Goal: Transaction & Acquisition: Purchase product/service

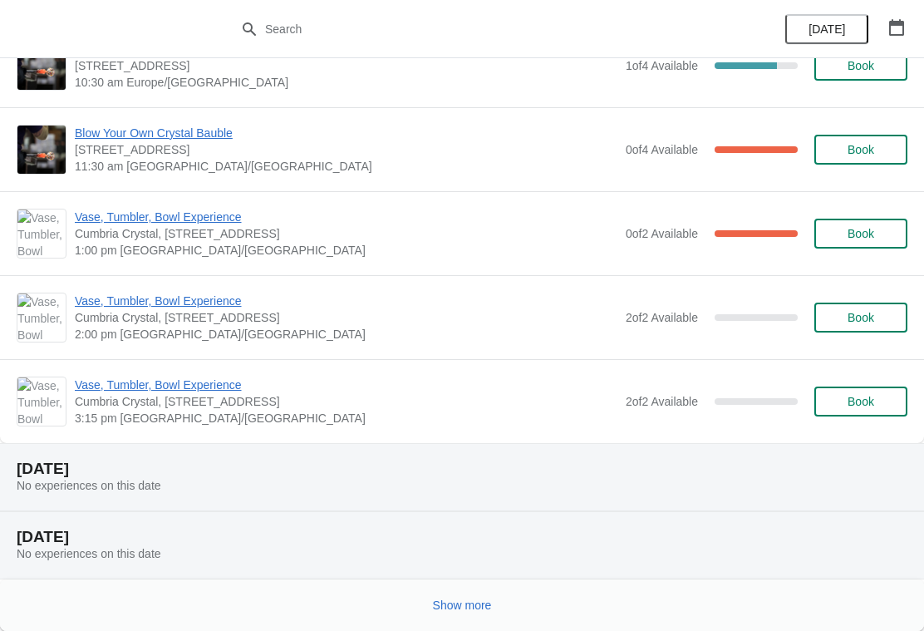
scroll to position [1928, 0]
click at [464, 585] on div "Show more" at bounding box center [455, 598] width 904 height 32
click at [469, 592] on button "Show more" at bounding box center [462, 605] width 72 height 30
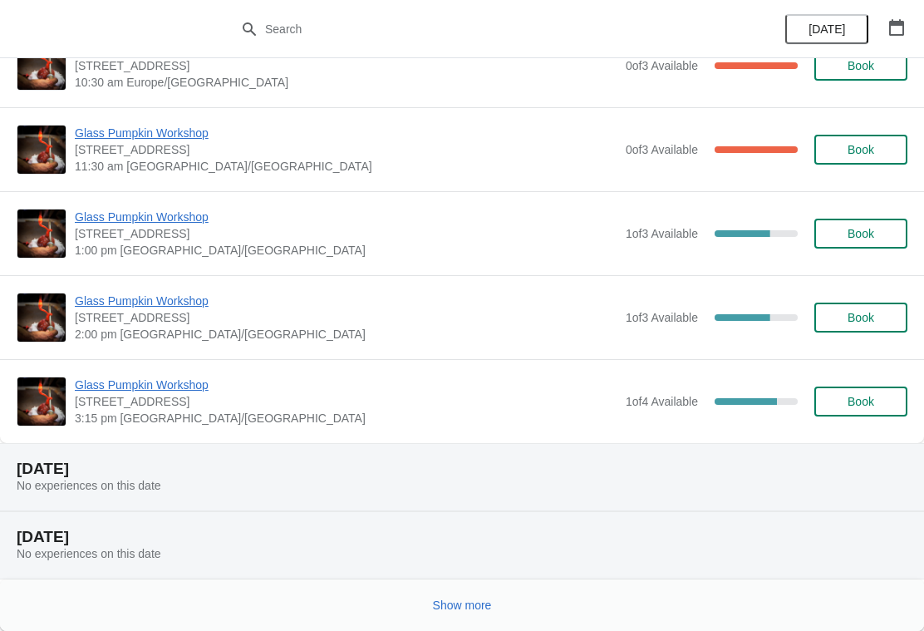
scroll to position [3998, 0]
click at [459, 592] on button "Show more" at bounding box center [462, 605] width 72 height 30
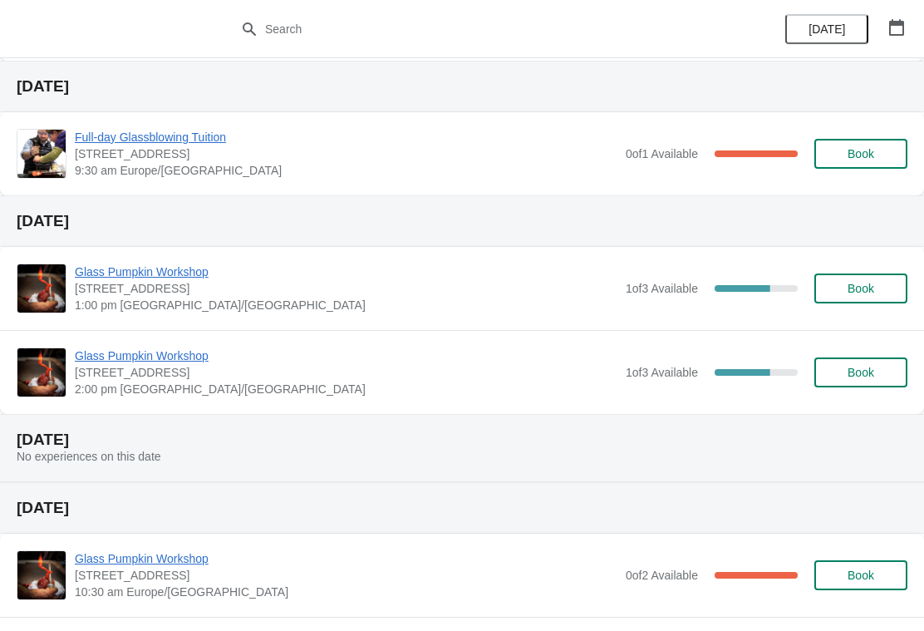
scroll to position [6651, 0]
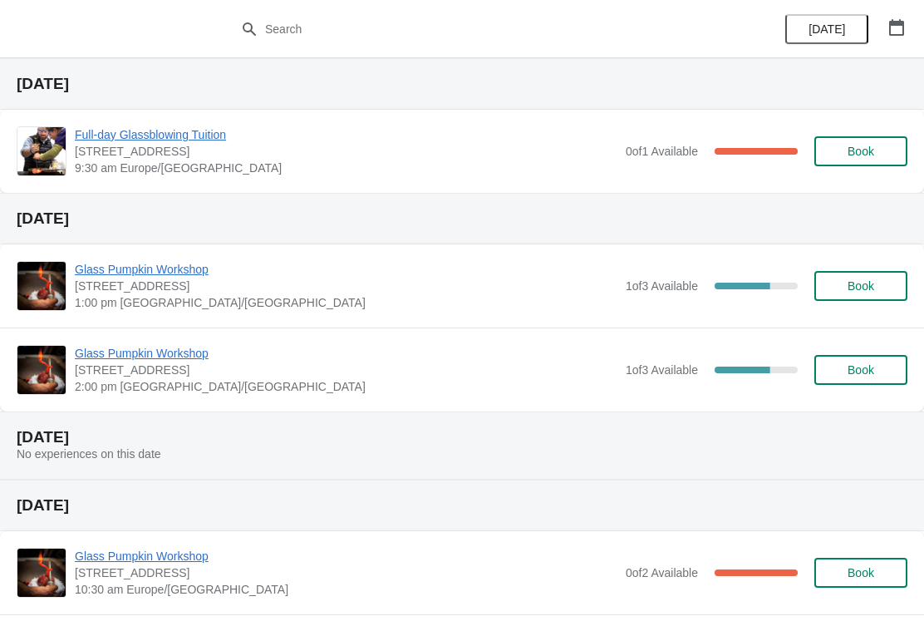
click at [902, 23] on icon "button" at bounding box center [896, 27] width 15 height 17
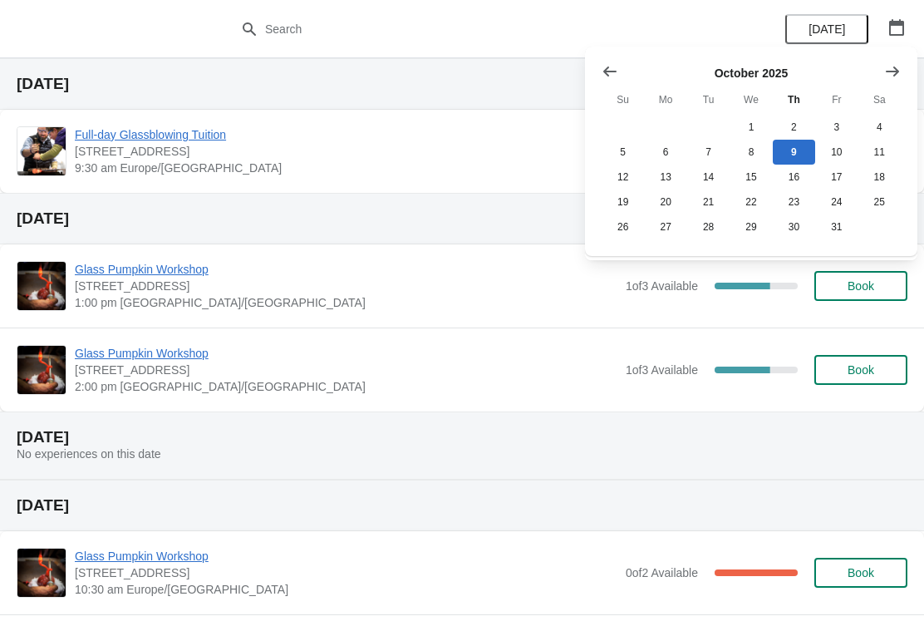
click at [906, 64] on button "Show next month, November 2025" at bounding box center [892, 71] width 30 height 30
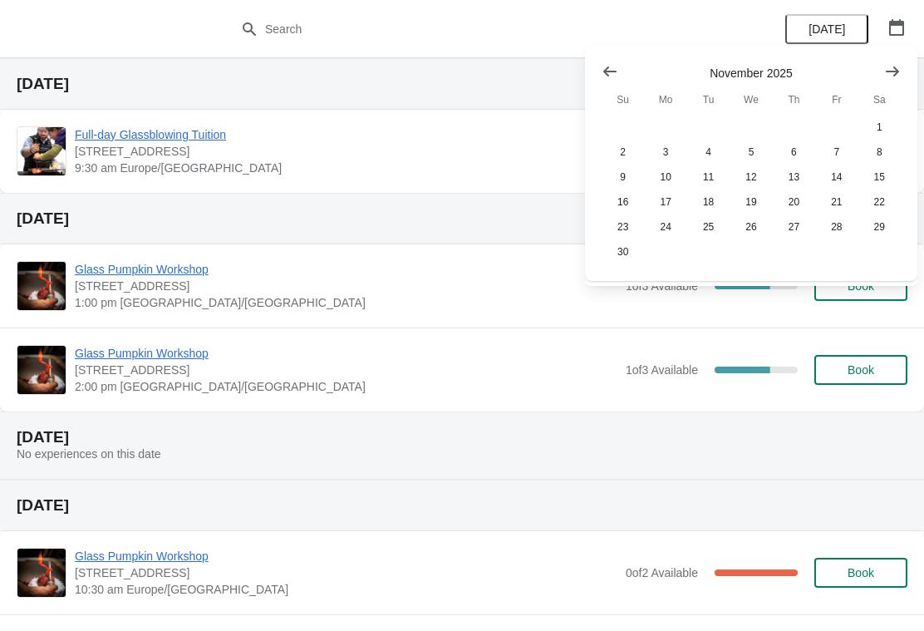
click at [898, 69] on icon "Show next month, December 2025" at bounding box center [892, 71] width 17 height 17
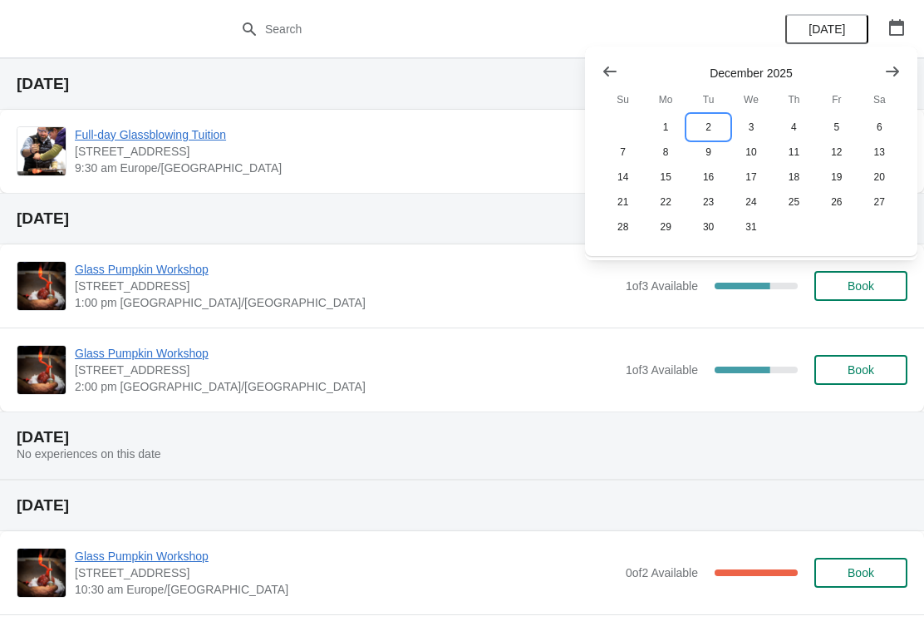
click at [715, 123] on button "2" at bounding box center [708, 127] width 42 height 25
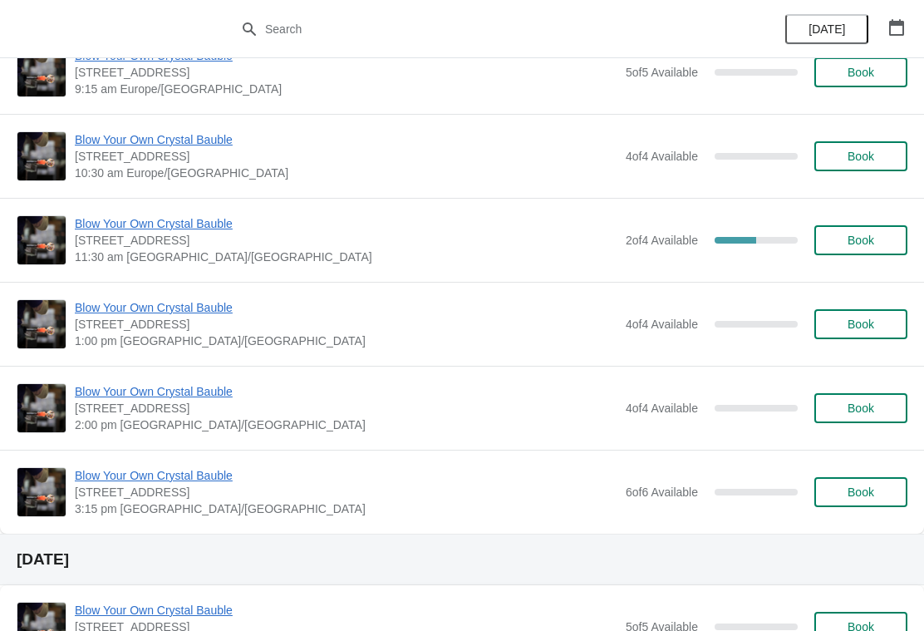
scroll to position [122, 0]
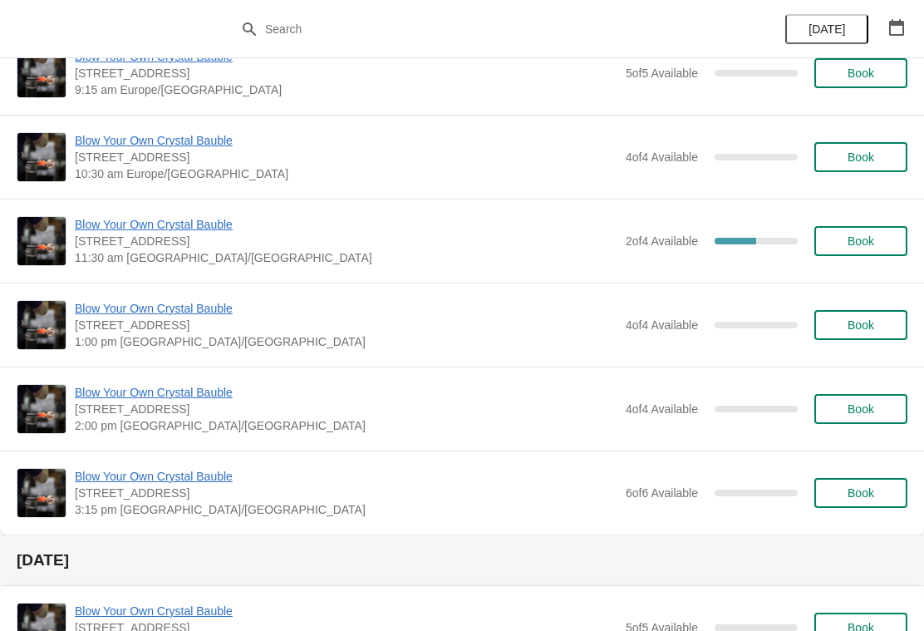
click at [869, 410] on span "Book" at bounding box center [860, 408] width 27 height 13
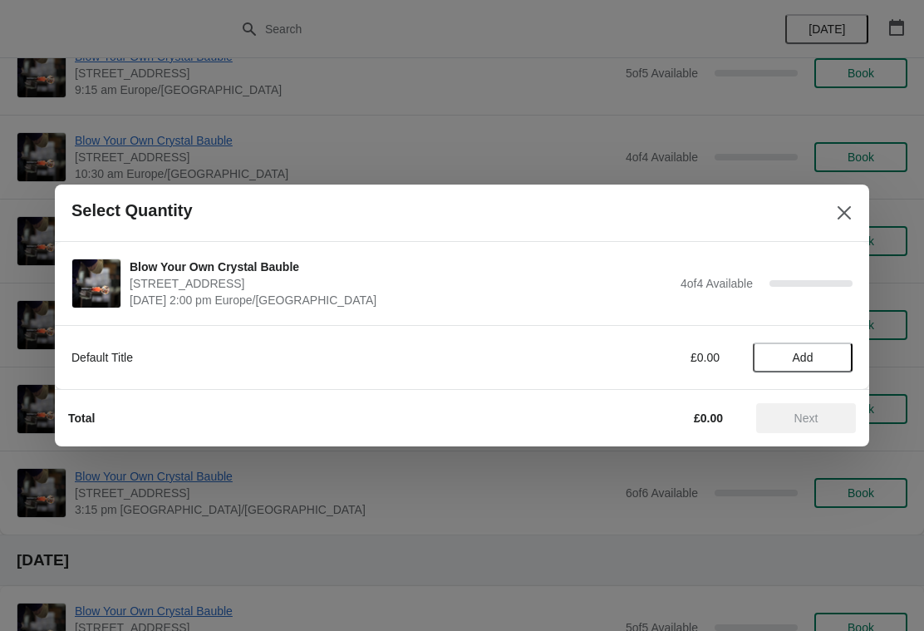
click at [833, 357] on span "Add" at bounding box center [803, 357] width 70 height 13
click at [839, 354] on icon at bounding box center [830, 357] width 17 height 17
click at [835, 358] on icon at bounding box center [830, 357] width 17 height 17
click at [813, 420] on span "Next" at bounding box center [806, 417] width 24 height 13
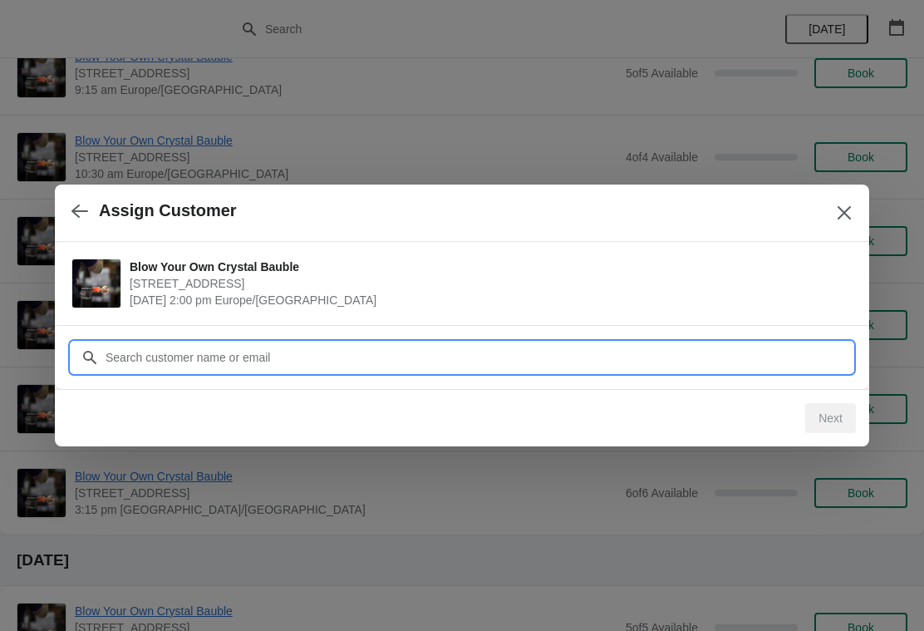
click at [396, 358] on input "Customer" at bounding box center [479, 357] width 748 height 30
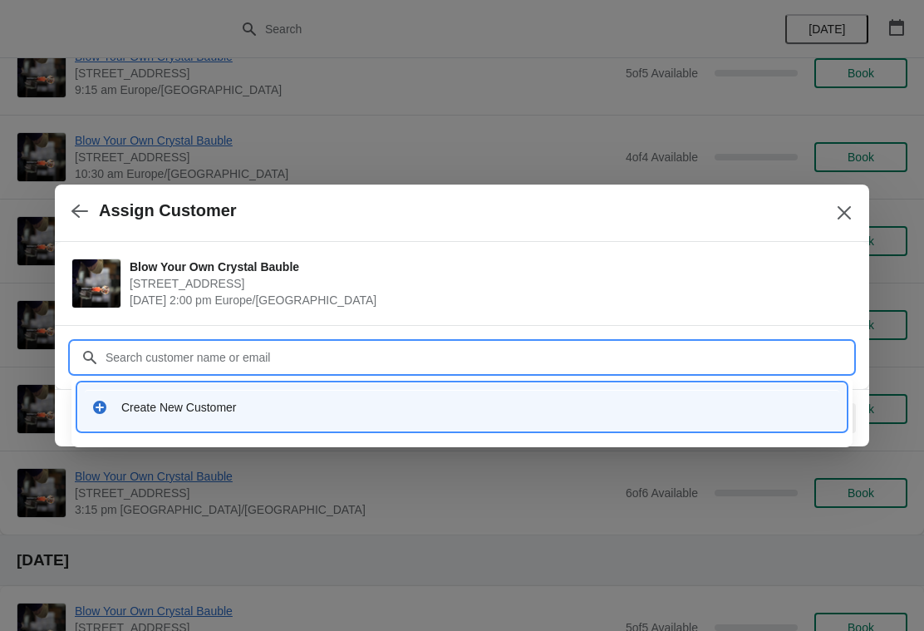
click at [162, 399] on div "Create New Customer" at bounding box center [476, 407] width 711 height 17
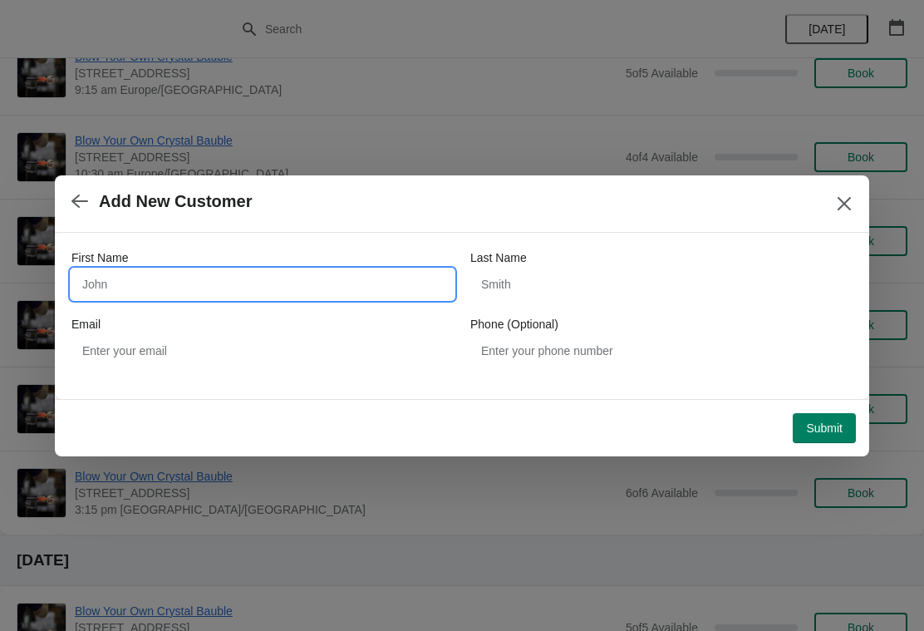
click at [178, 273] on input "First Name" at bounding box center [262, 284] width 382 height 30
type input "[PERSON_NAME]"
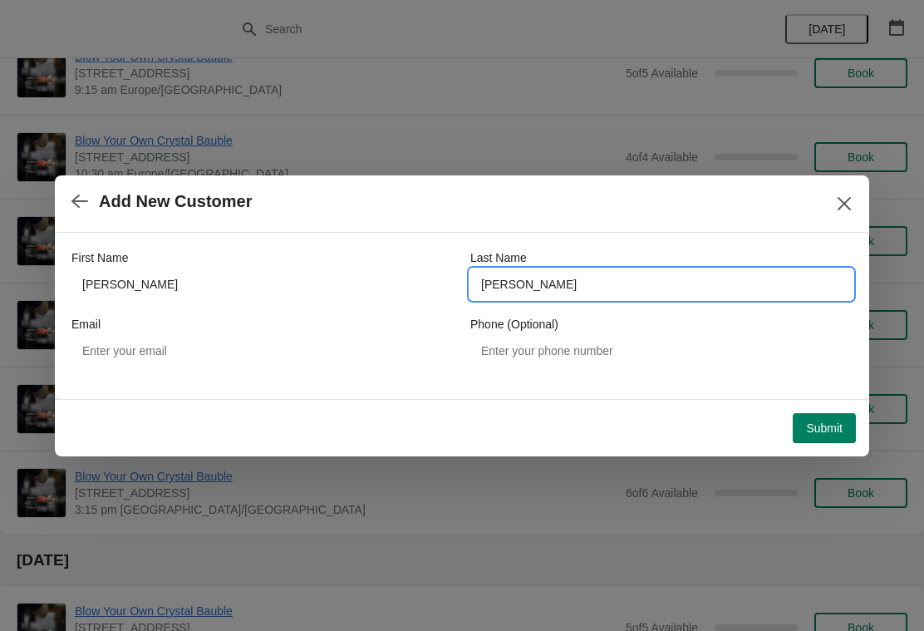
type input "[PERSON_NAME]"
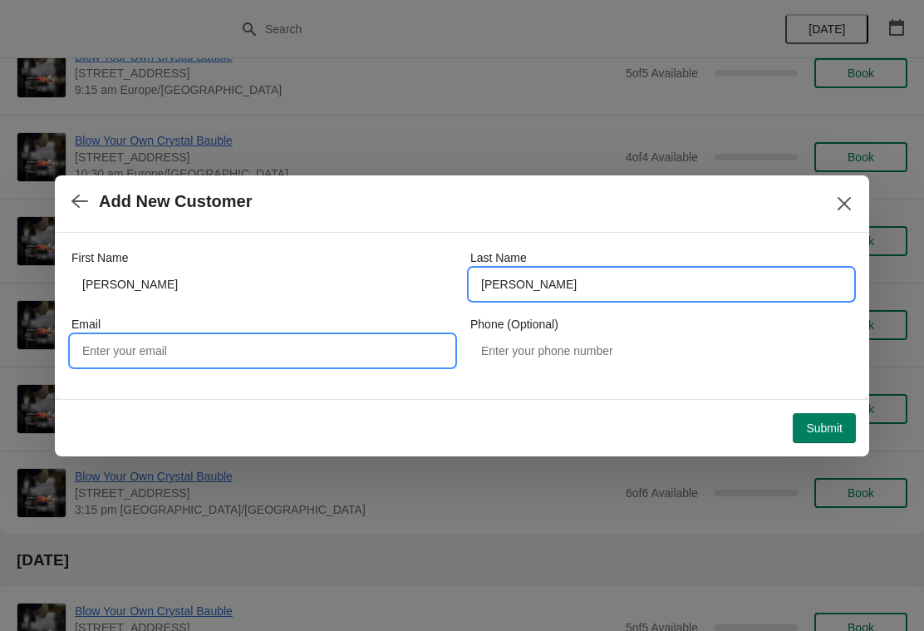
click at [295, 351] on input "Email" at bounding box center [262, 351] width 382 height 30
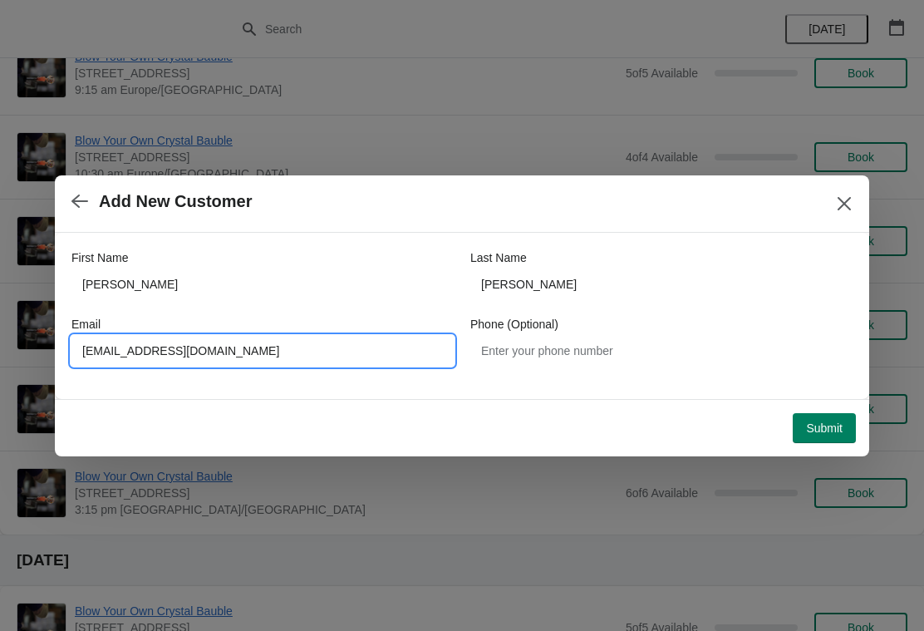
type input "[EMAIL_ADDRESS][DOMAIN_NAME]"
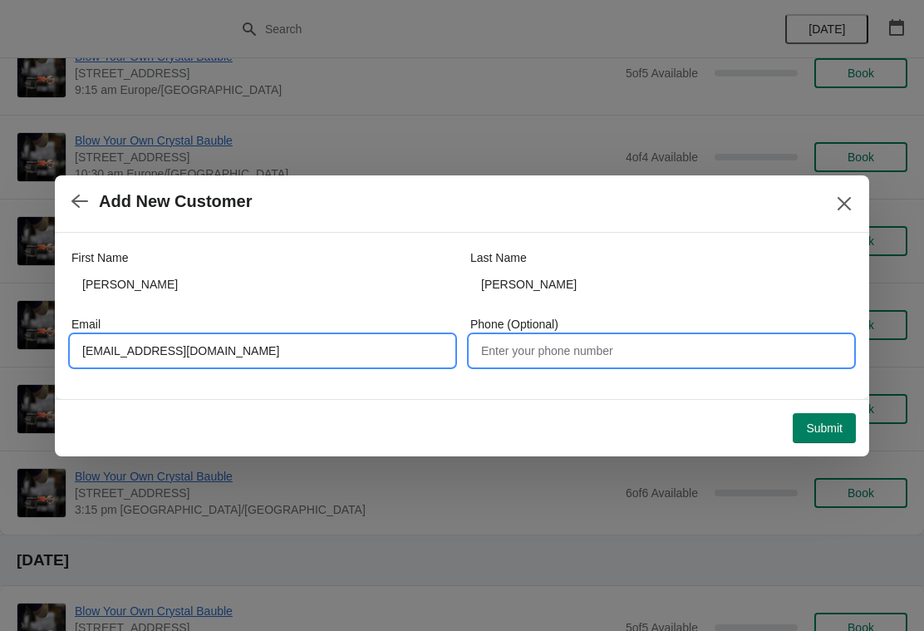
click at [645, 348] on input "Phone (Optional)" at bounding box center [661, 351] width 382 height 30
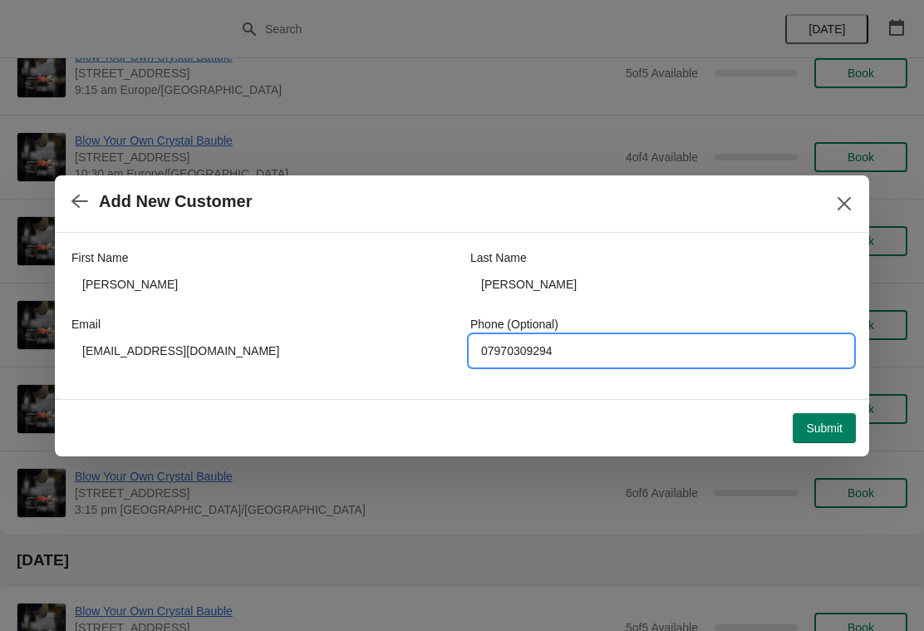
type input "07970309294"
click at [822, 425] on span "Submit" at bounding box center [824, 427] width 37 height 13
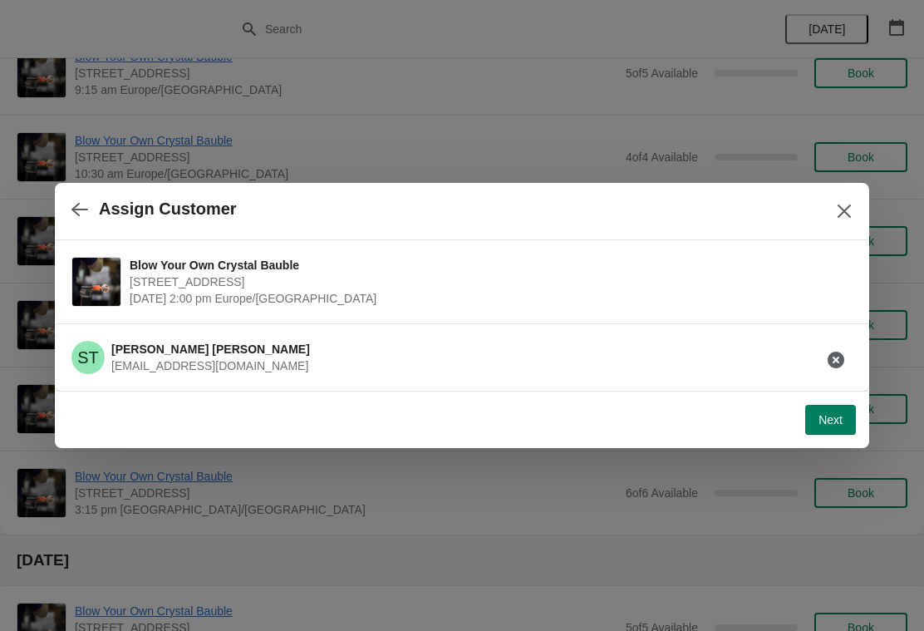
click at [826, 416] on span "Next" at bounding box center [830, 419] width 24 height 13
select select "Yes, I will collect"
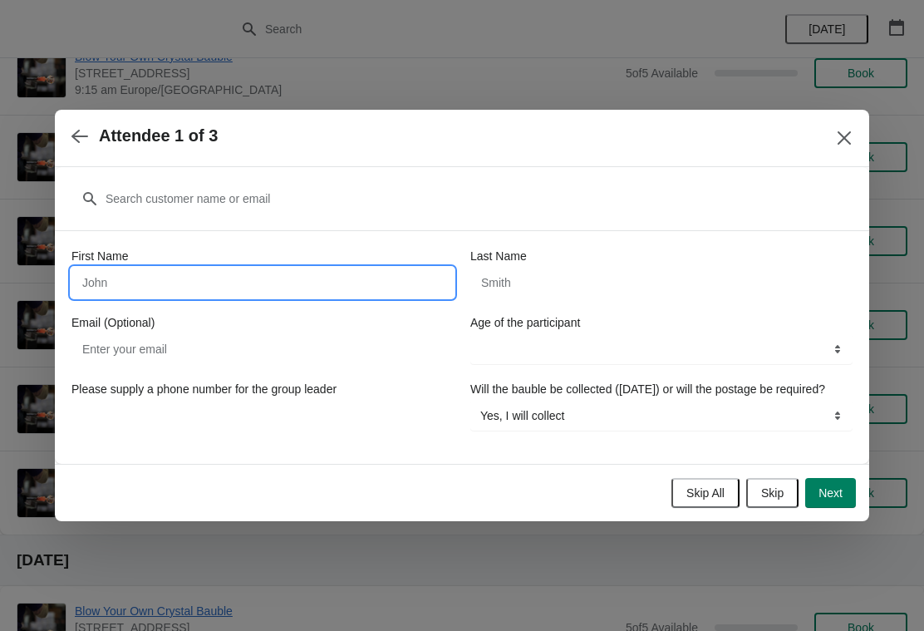
click at [329, 268] on input "First Name" at bounding box center [262, 283] width 382 height 30
type input "s"
type input "[PERSON_NAME]"
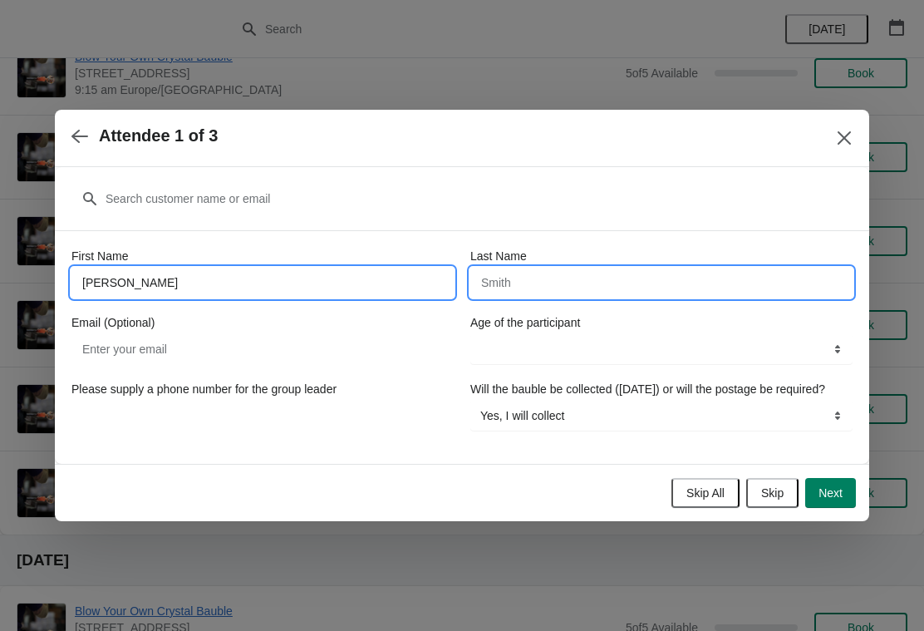
click at [575, 276] on input "Last Name" at bounding box center [661, 283] width 382 height 30
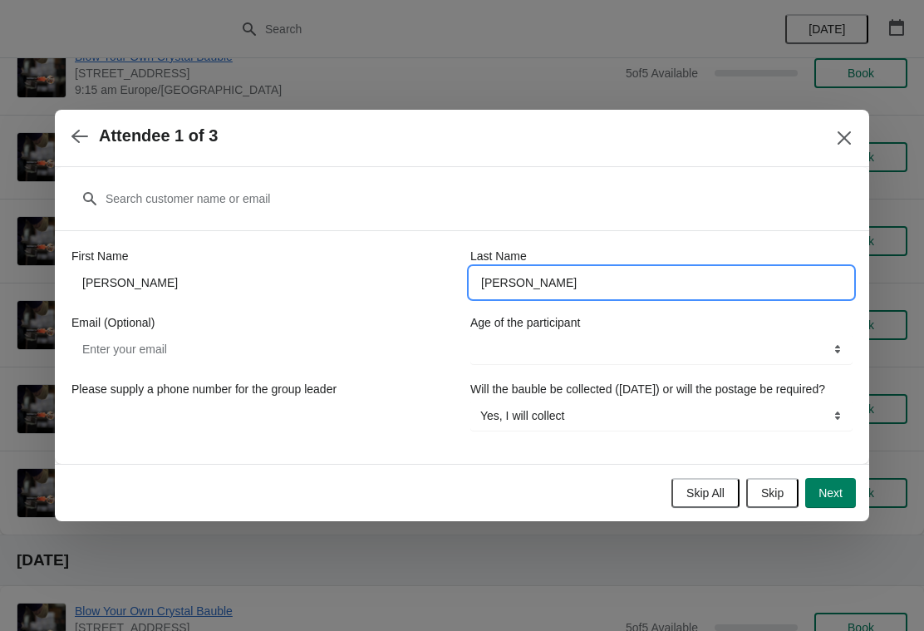
type input "[PERSON_NAME]"
click at [737, 340] on select "8-12 years 13-17 years 18 years and over" at bounding box center [661, 349] width 382 height 30
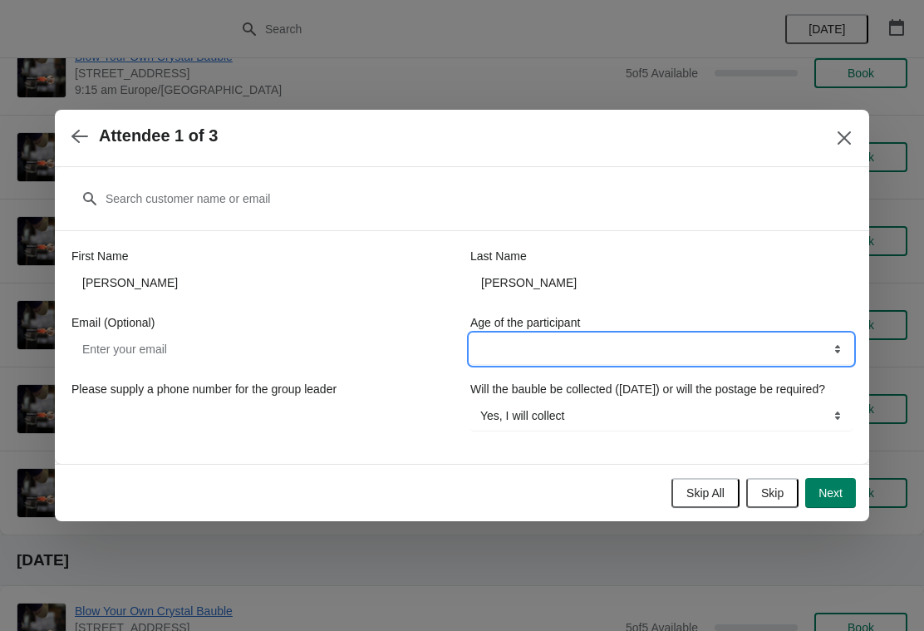
select select "18 years and over"
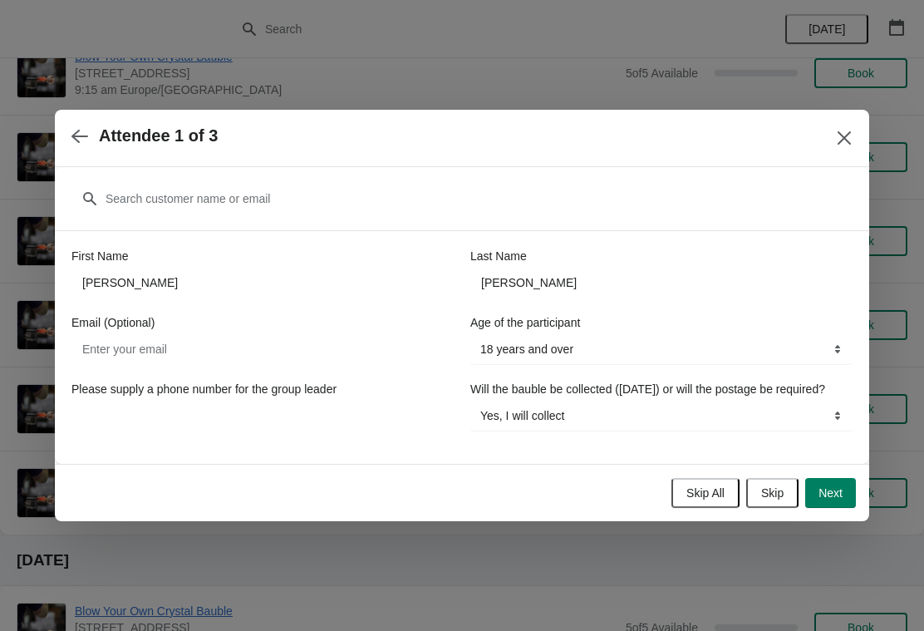
click at [837, 499] on span "Next" at bounding box center [830, 492] width 24 height 13
select select
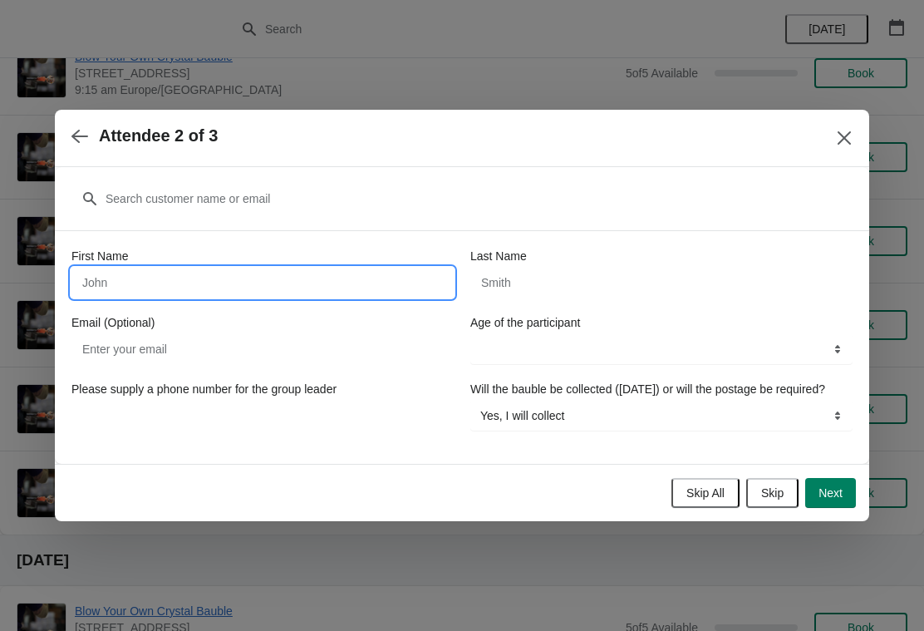
click at [298, 268] on input "First Name" at bounding box center [262, 283] width 382 height 30
type input "[PERSON_NAME]"
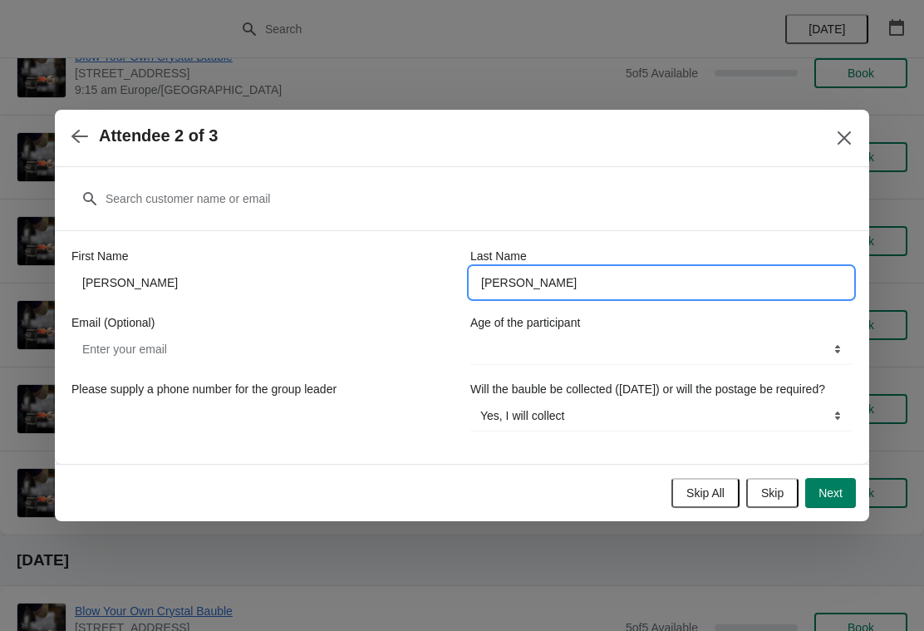
type input "[PERSON_NAME]"
click at [668, 341] on select "8-12 years 13-17 years 18 years and over" at bounding box center [661, 349] width 382 height 30
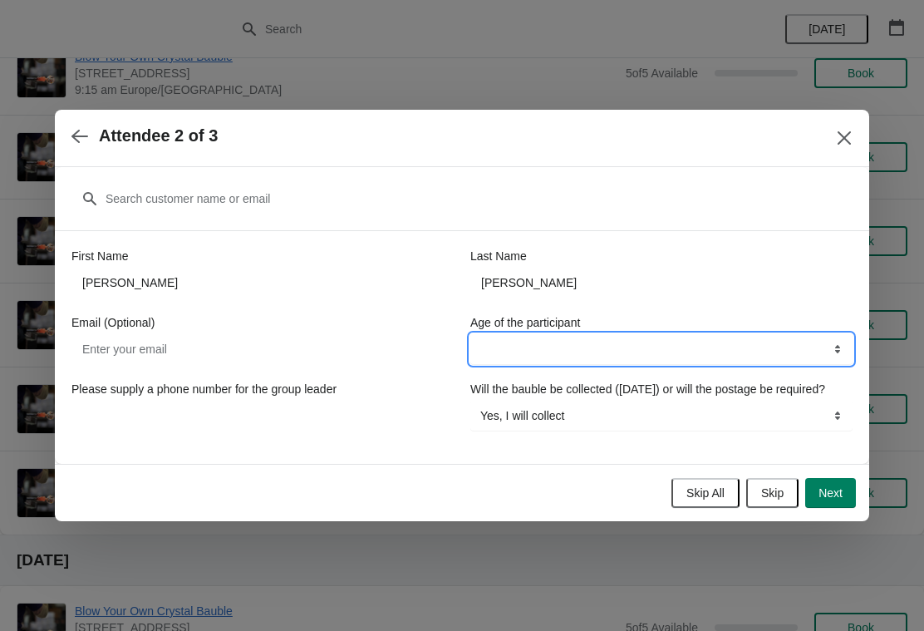
select select "18 years and over"
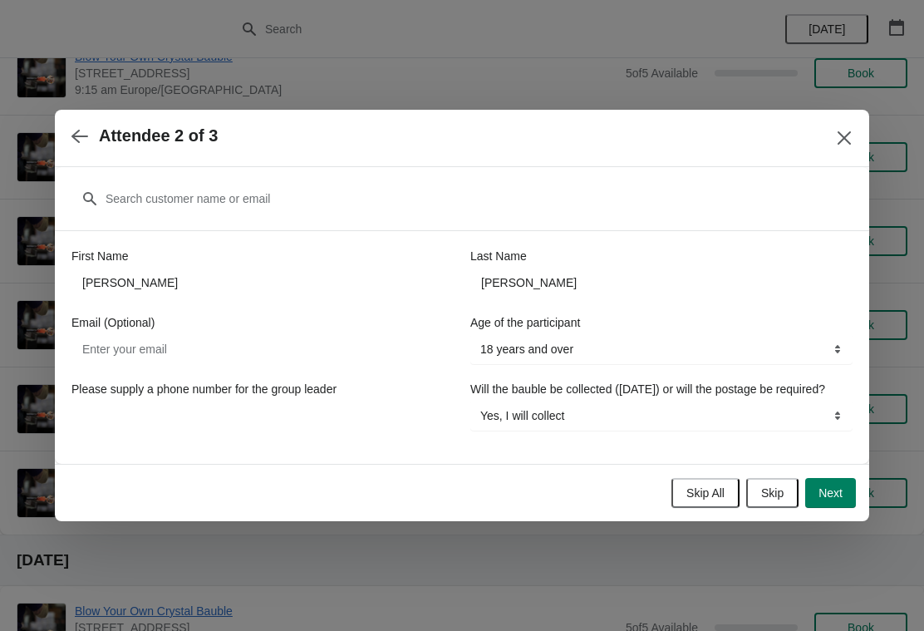
click at [842, 499] on span "Next" at bounding box center [830, 492] width 24 height 13
select select
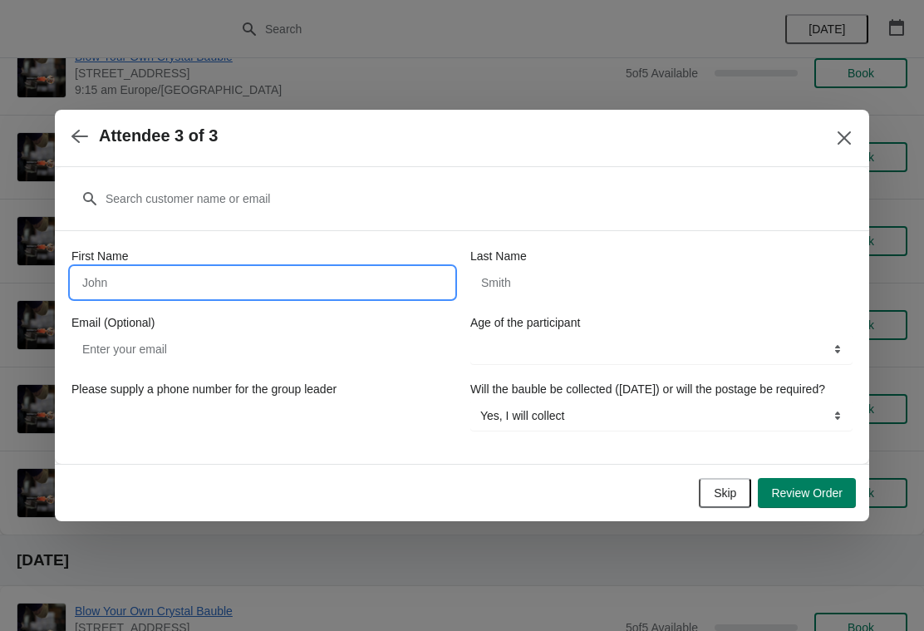
click at [312, 268] on input "First Name" at bounding box center [262, 283] width 382 height 30
type input "[PERSON_NAME]"
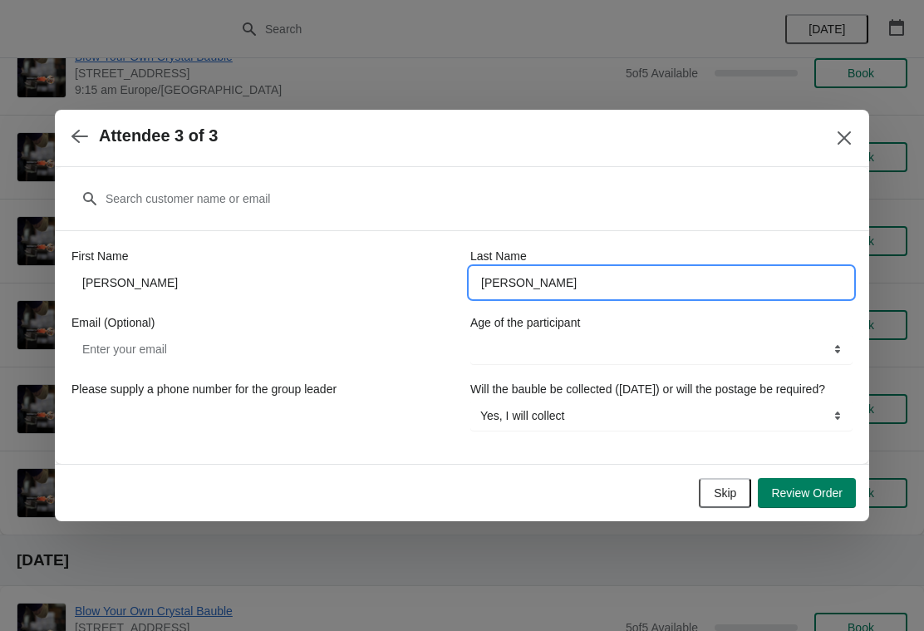
type input "[PERSON_NAME]"
click at [669, 345] on select "8-12 years 13-17 years 18 years and over" at bounding box center [661, 349] width 382 height 30
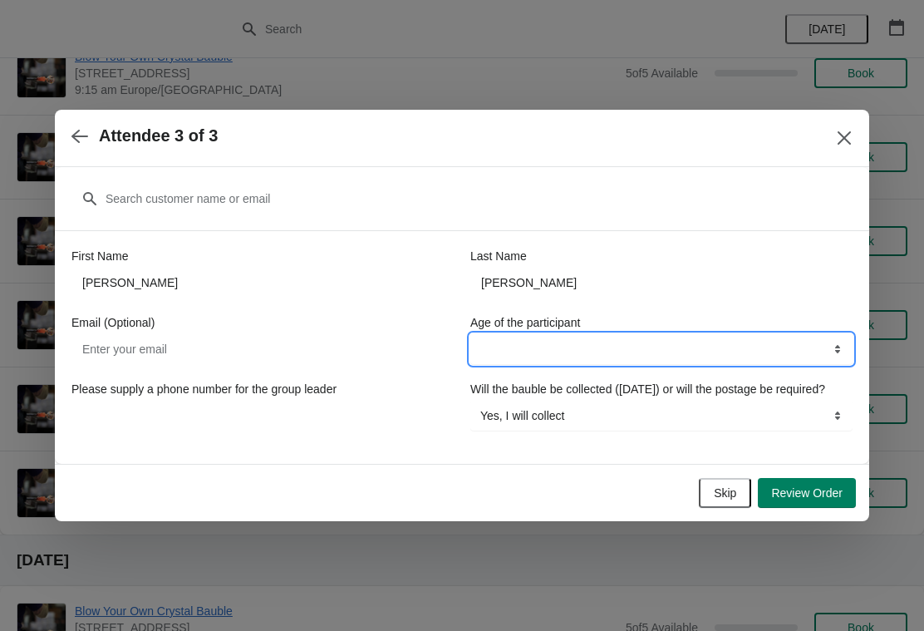
select select "18 years and over"
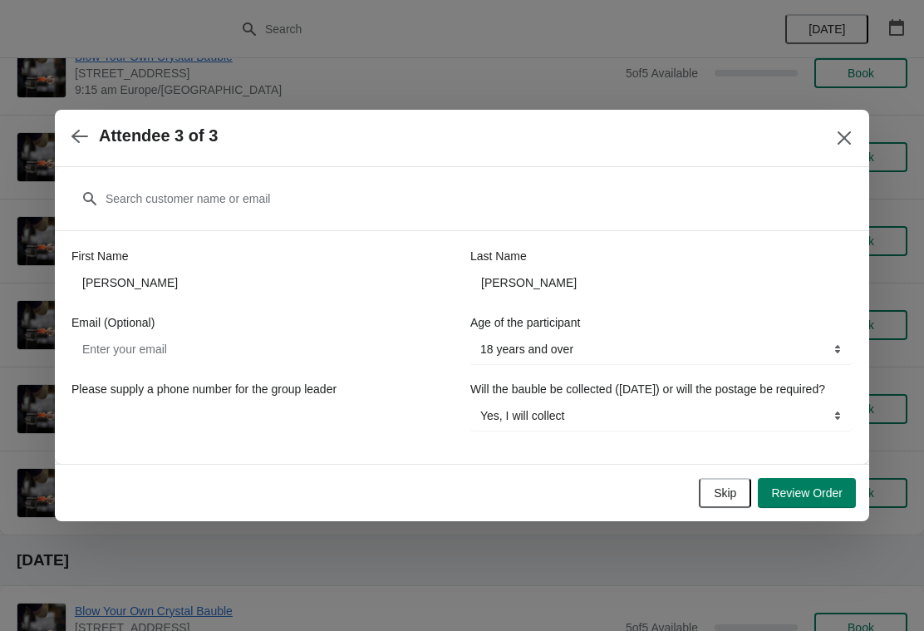
click at [814, 499] on span "Review Order" at bounding box center [806, 492] width 71 height 13
